Goal: Information Seeking & Learning: Check status

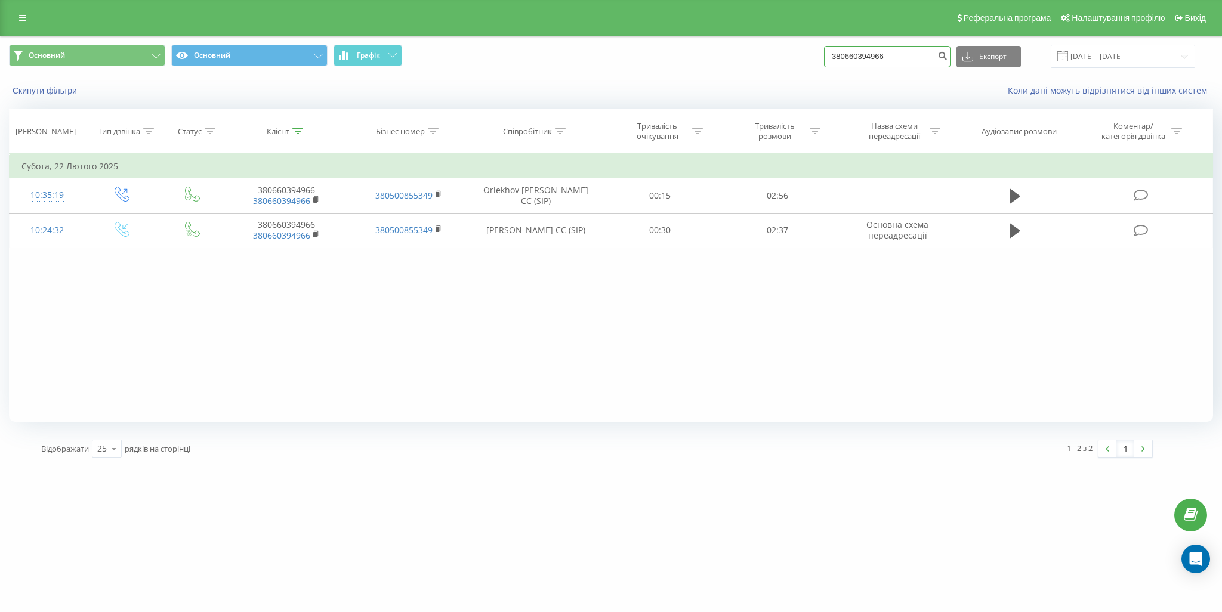
drag, startPoint x: 917, startPoint y: 56, endPoint x: 790, endPoint y: 53, distance: 127.1
click at [790, 53] on div "Основний Основний Графік 380660394966 Експорт .csv .xls .xlsx 01.01.2016 - 22.0…" at bounding box center [611, 56] width 1204 height 23
paste input "977077707"
type input "380977077707"
drag, startPoint x: 916, startPoint y: 57, endPoint x: 798, endPoint y: 55, distance: 117.6
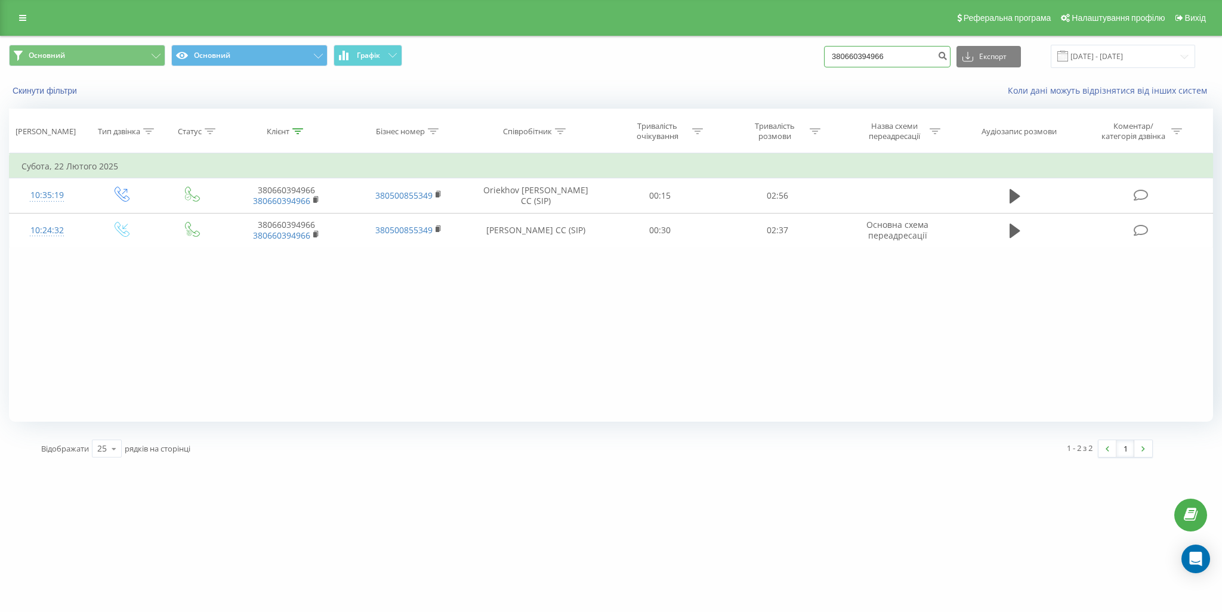
click at [798, 55] on div "Основний Основний Графік 380660394966 Експорт .csv .xls .xlsx 01.01.2016 - 22.0…" at bounding box center [611, 56] width 1204 height 23
paste input "93705871"
type input "380937058716"
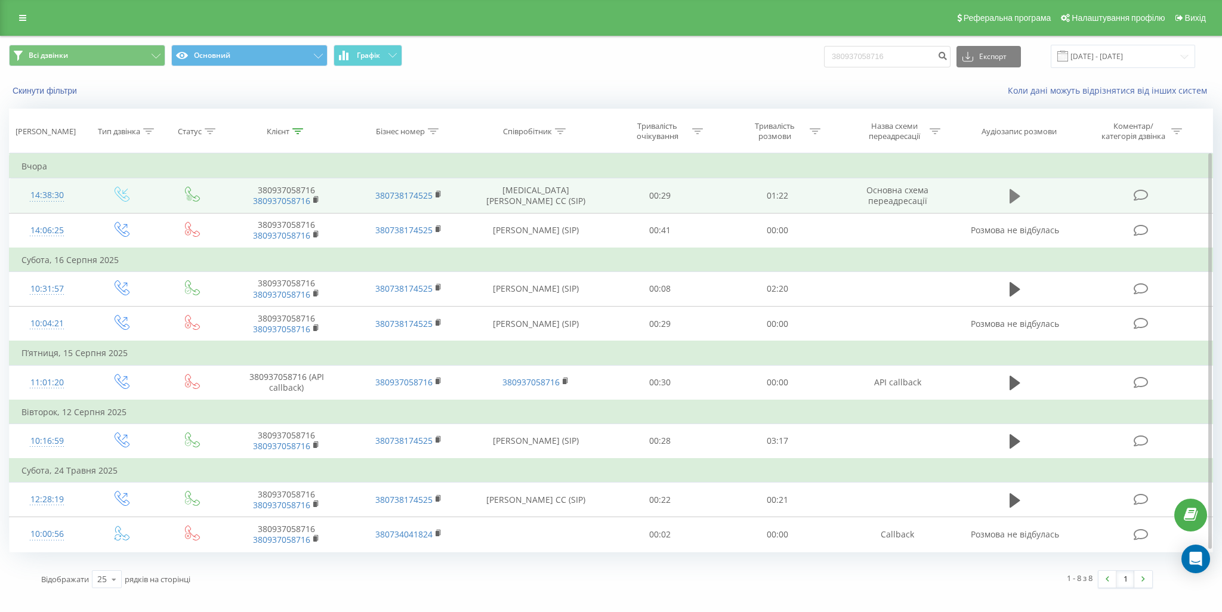
click at [1017, 196] on icon at bounding box center [1015, 196] width 11 height 14
